Goal: Information Seeking & Learning: Learn about a topic

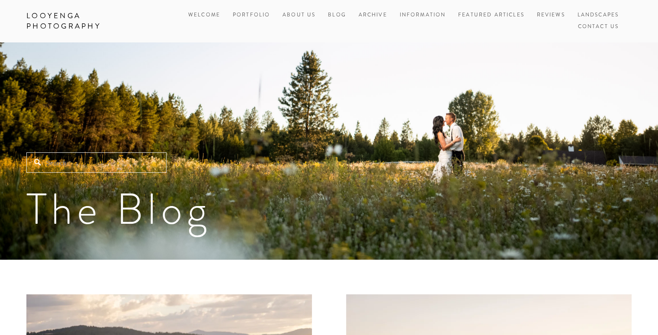
click at [85, 161] on input "Search" at bounding box center [96, 162] width 140 height 20
type input "[PERSON_NAME] and [PERSON_NAME]"
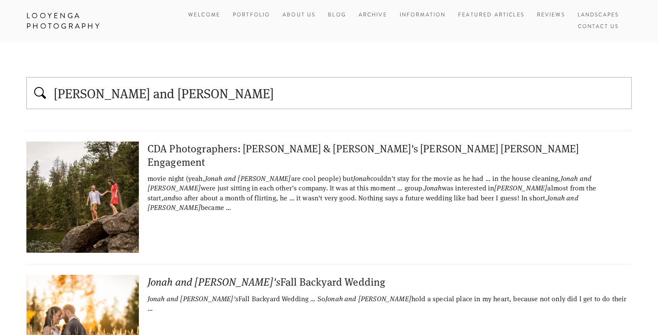
click at [287, 276] on div "Jonah and Liz's Fall Backyard Wedding" at bounding box center [328, 281] width 605 height 13
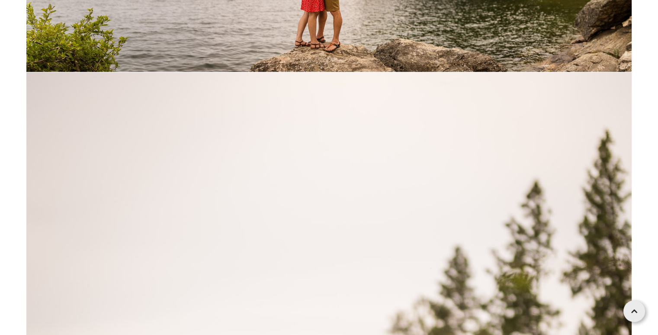
scroll to position [10198, 0]
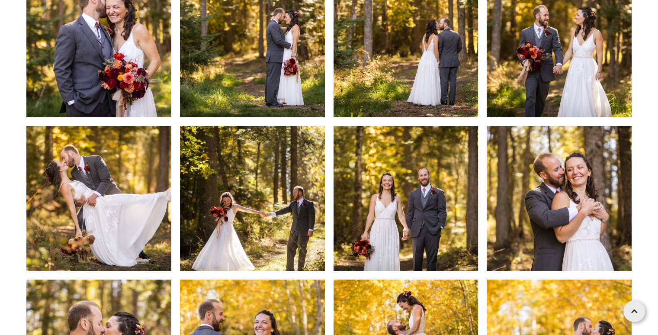
scroll to position [68832, 0]
